Goal: Task Accomplishment & Management: Complete application form

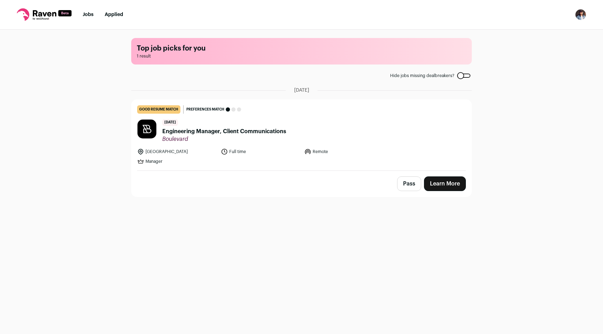
click at [437, 184] on link "Learn More" at bounding box center [445, 184] width 42 height 15
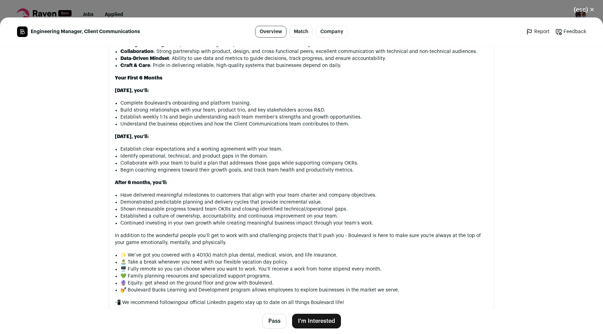
scroll to position [684, 0]
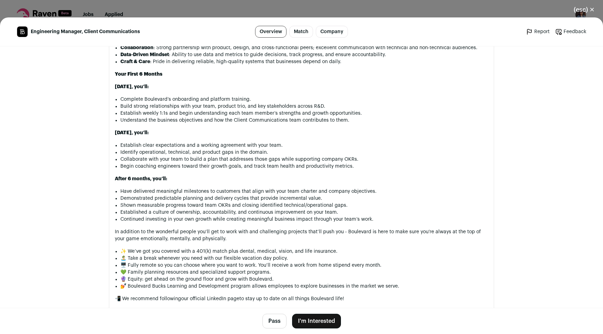
click at [326, 320] on button "I'm Interested" at bounding box center [316, 321] width 49 height 15
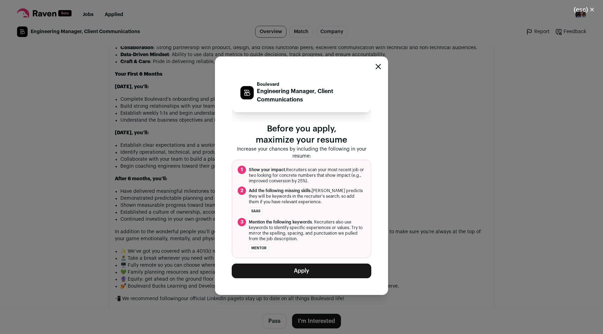
click at [306, 274] on button "Apply" at bounding box center [302, 271] width 140 height 15
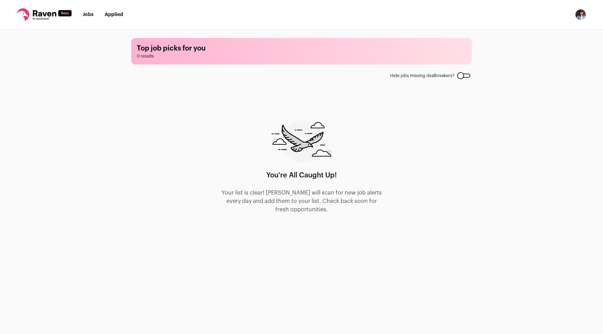
click at [111, 15] on link "Applied" at bounding box center [114, 14] width 18 height 5
